Goal: Information Seeking & Learning: Learn about a topic

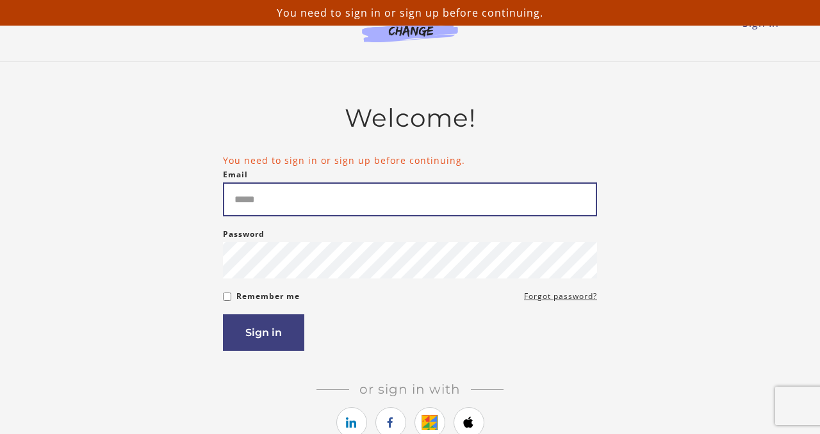
click at [356, 215] on input "Email" at bounding box center [410, 199] width 374 height 34
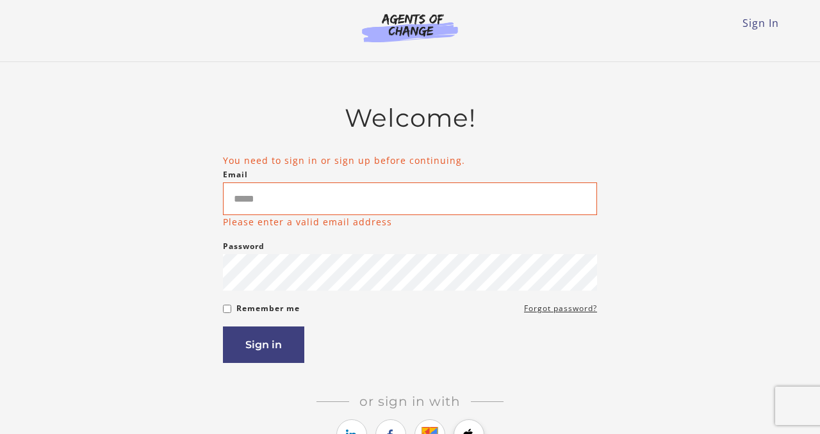
click at [480, 421] on div "Or sign in with Or sign up with" at bounding box center [410, 424] width 374 height 60
click at [472, 429] on link "https://courses.thinkific.com/users/auth/apple?ss%5Breferral%5D=&ss%5Buser_retu…" at bounding box center [468, 434] width 31 height 31
